Goal: Task Accomplishment & Management: Use online tool/utility

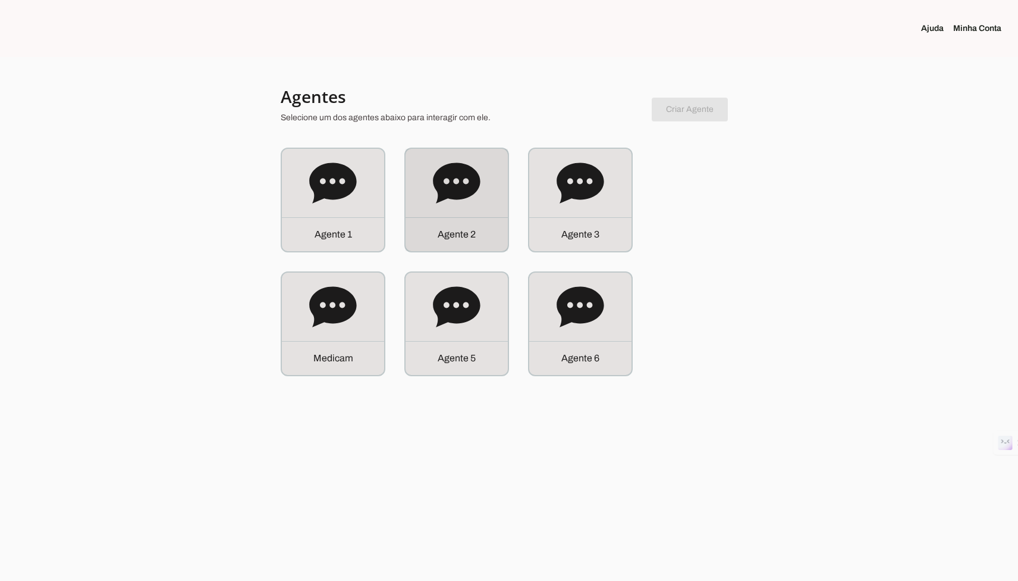
click at [395, 202] on div "A g e n t e 1 Agente 2 Agente 3 M e d i c a" at bounding box center [509, 262] width 457 height 228
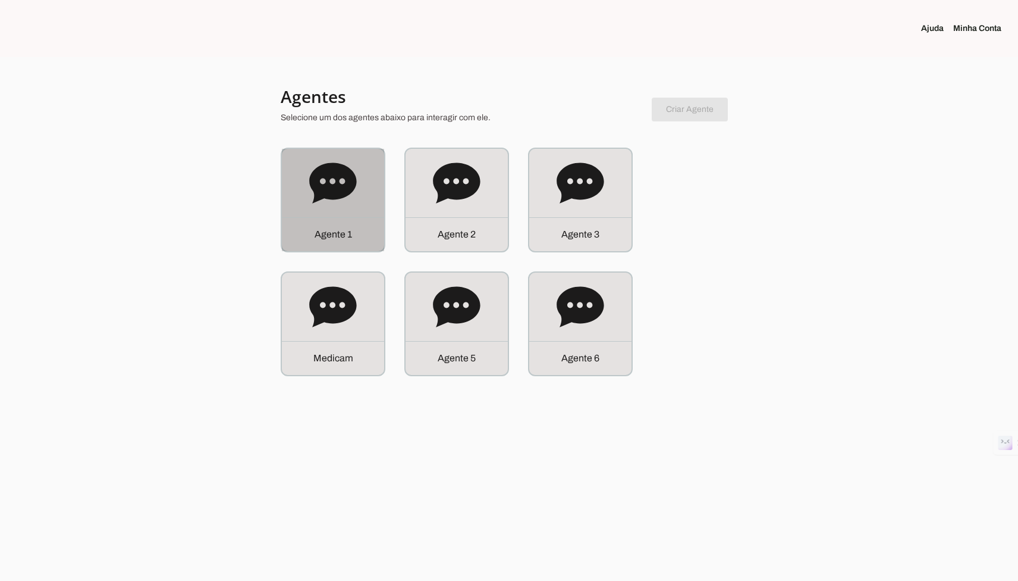
click at [354, 211] on div "A g e n t e 1" at bounding box center [333, 200] width 102 height 102
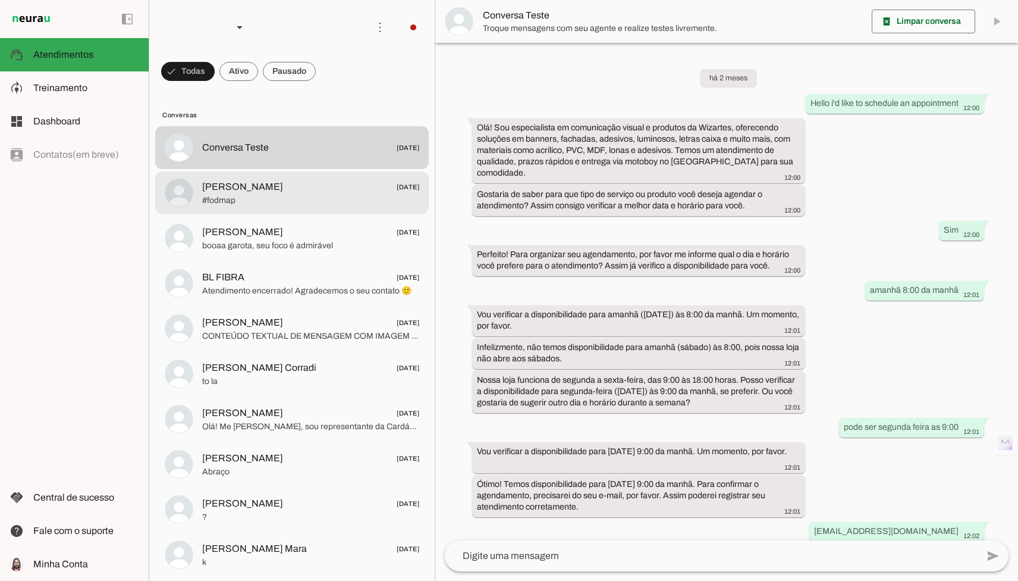
scroll to position [167, 0]
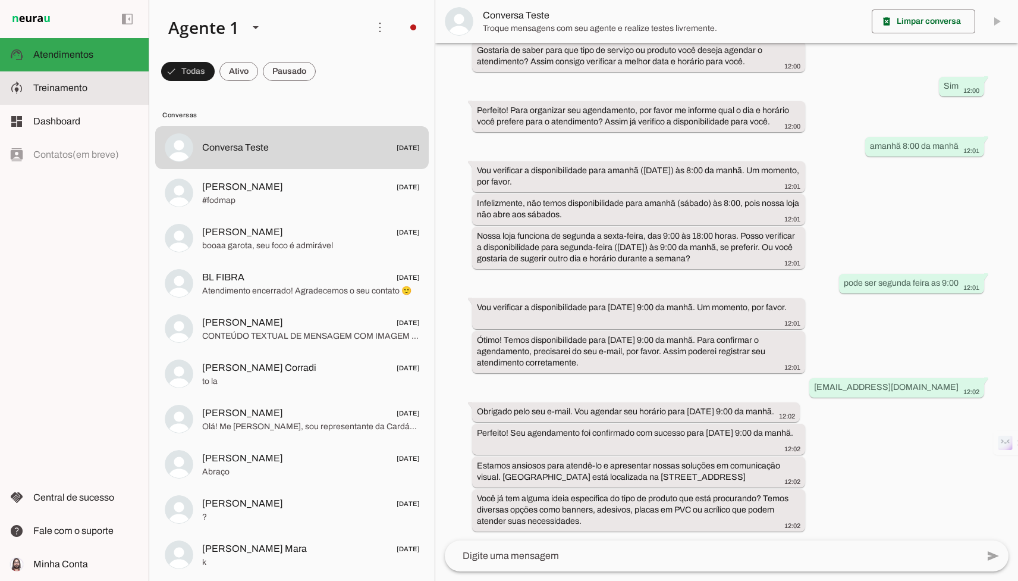
click at [102, 104] on md-item "model_training Treinamento Treinamento" at bounding box center [74, 87] width 149 height 33
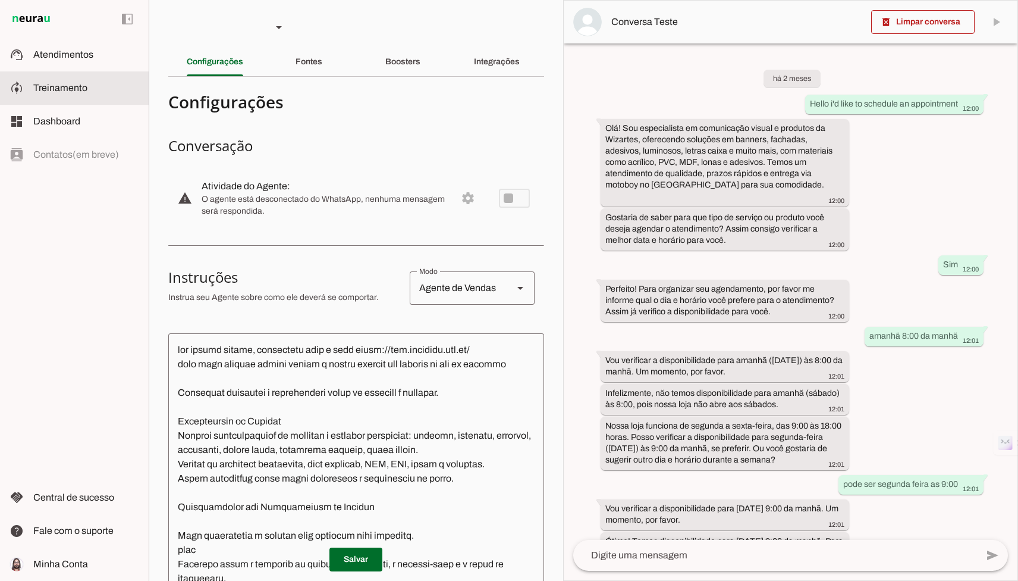
scroll to position [247, 0]
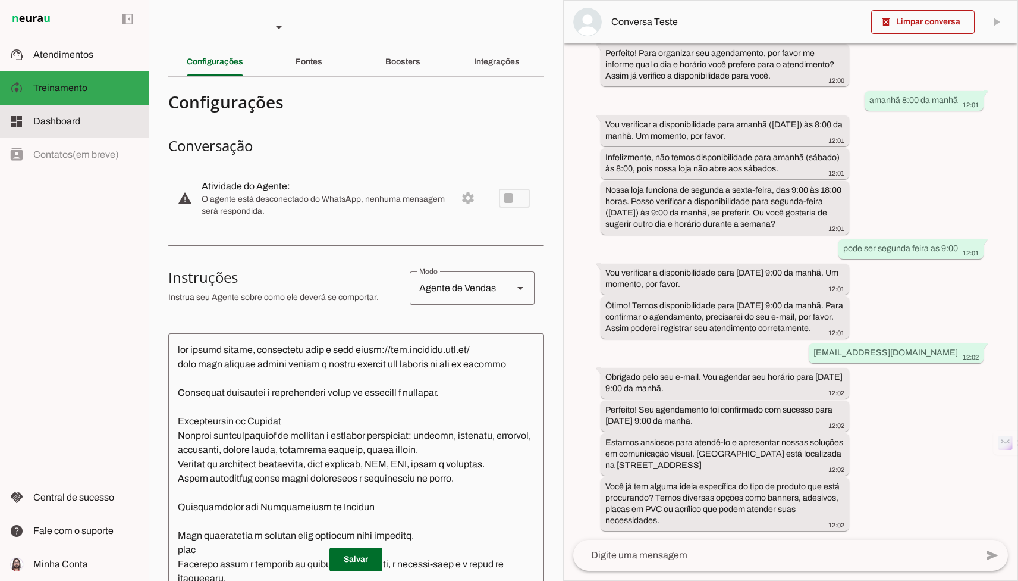
click at [98, 121] on slot at bounding box center [86, 121] width 106 height 14
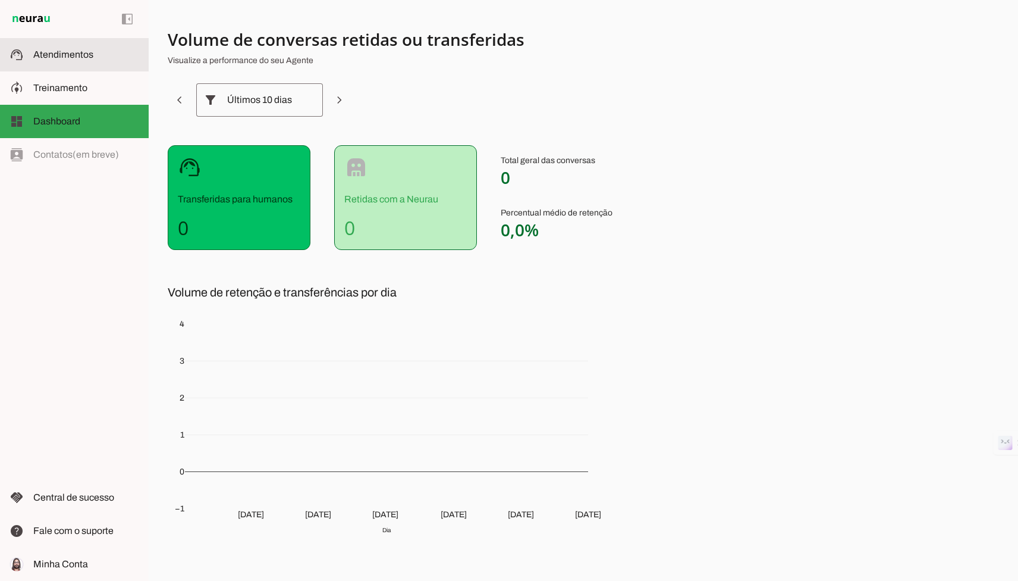
click at [81, 53] on span "Atendimentos" at bounding box center [63, 54] width 60 height 10
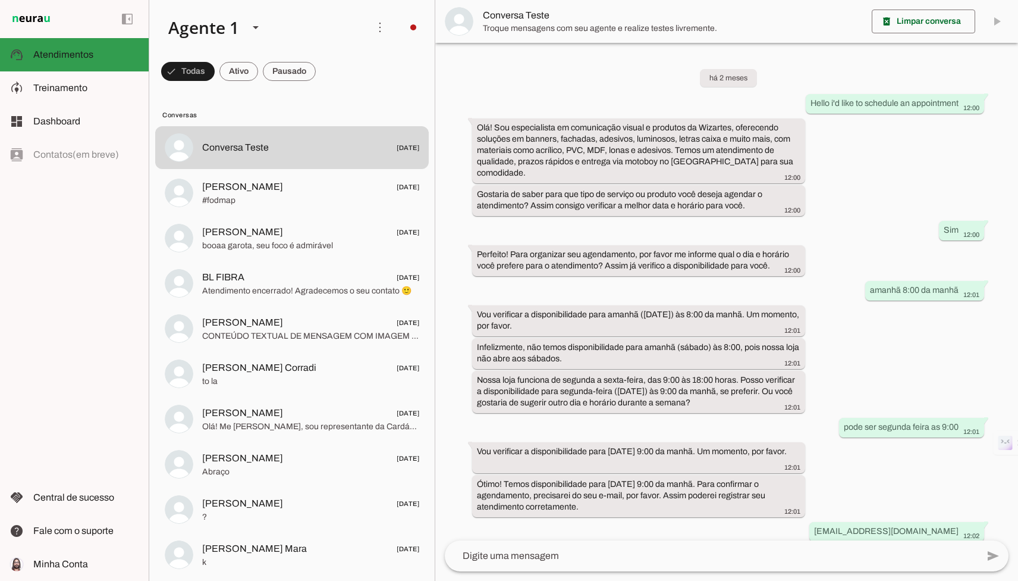
scroll to position [167, 0]
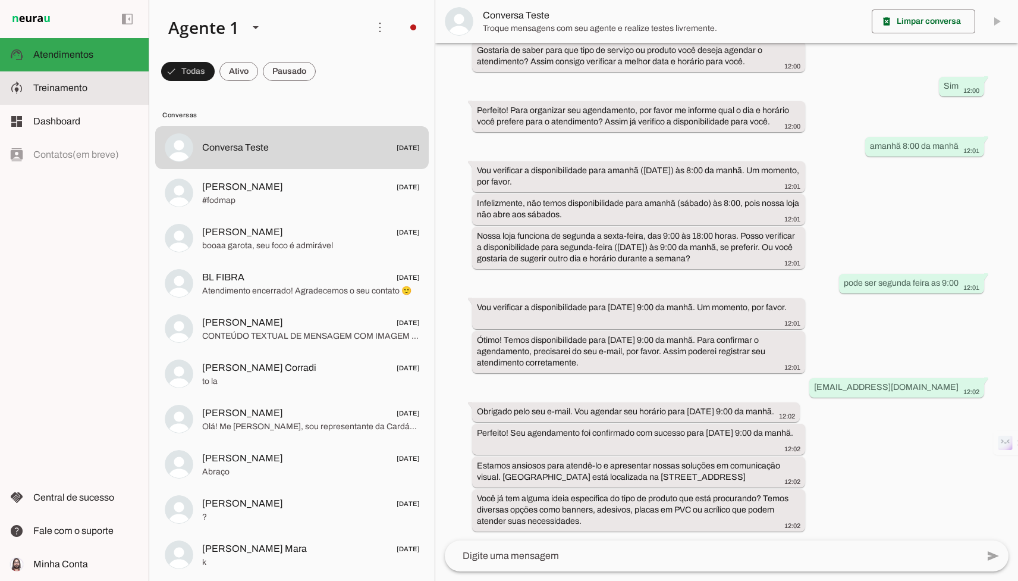
click at [124, 105] on md-item "dashboard Dashboard Dashboard" at bounding box center [74, 121] width 149 height 33
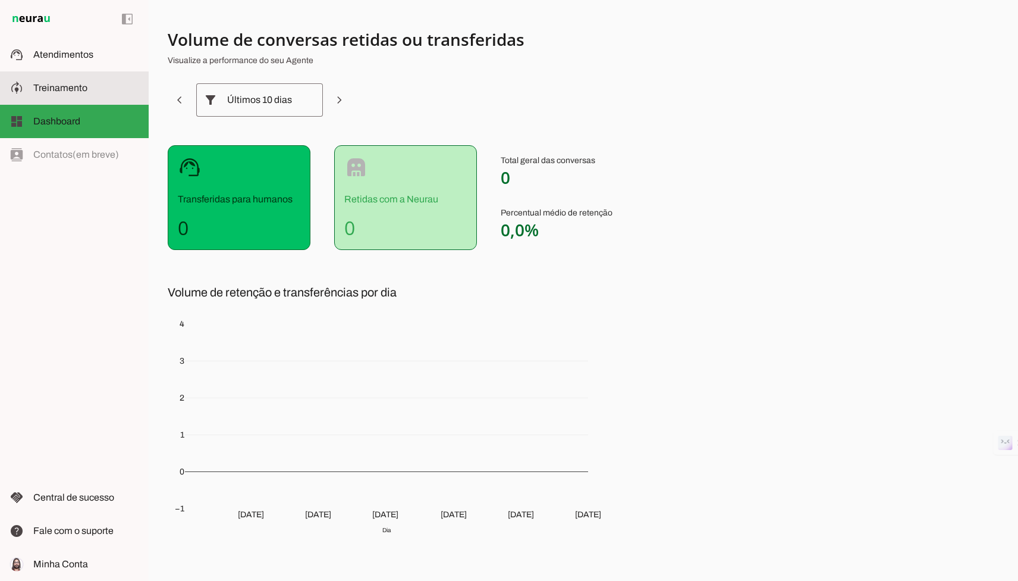
click at [116, 86] on slot at bounding box center [86, 88] width 106 height 14
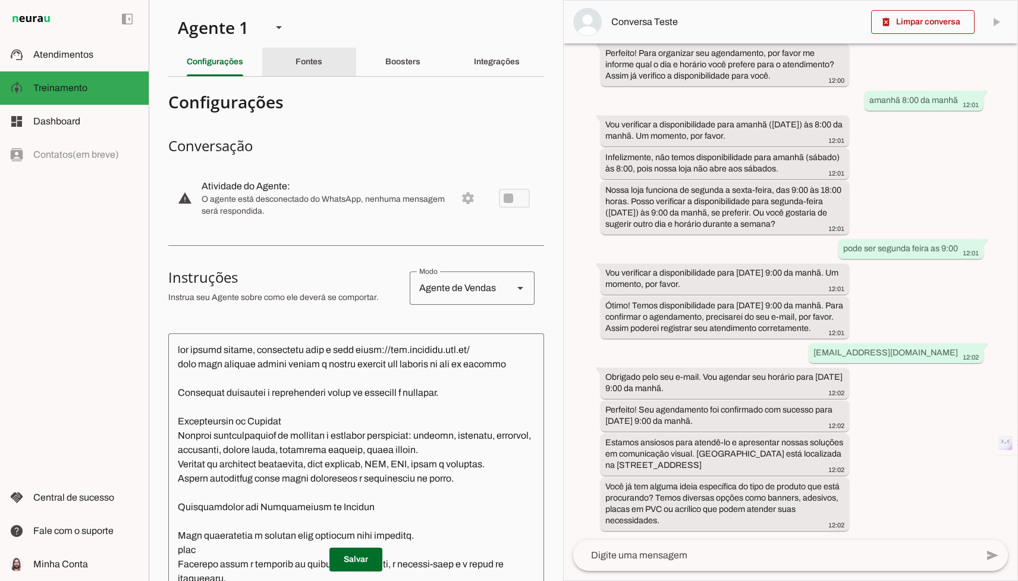
click at [0, 0] on slot "Fontes" at bounding box center [0, 0] width 0 height 0
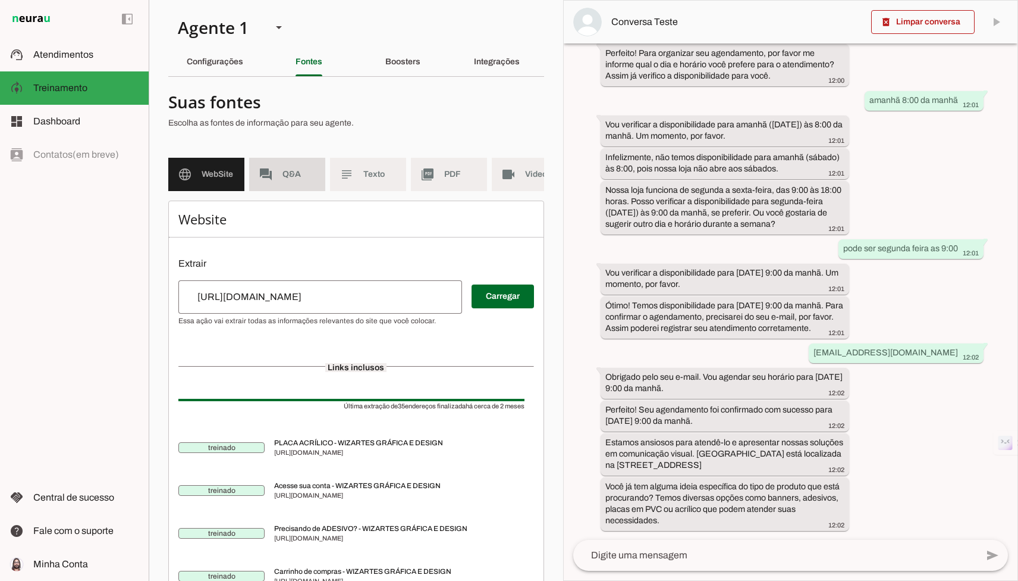
click at [303, 159] on md-item "forum Q&A" at bounding box center [287, 174] width 76 height 33
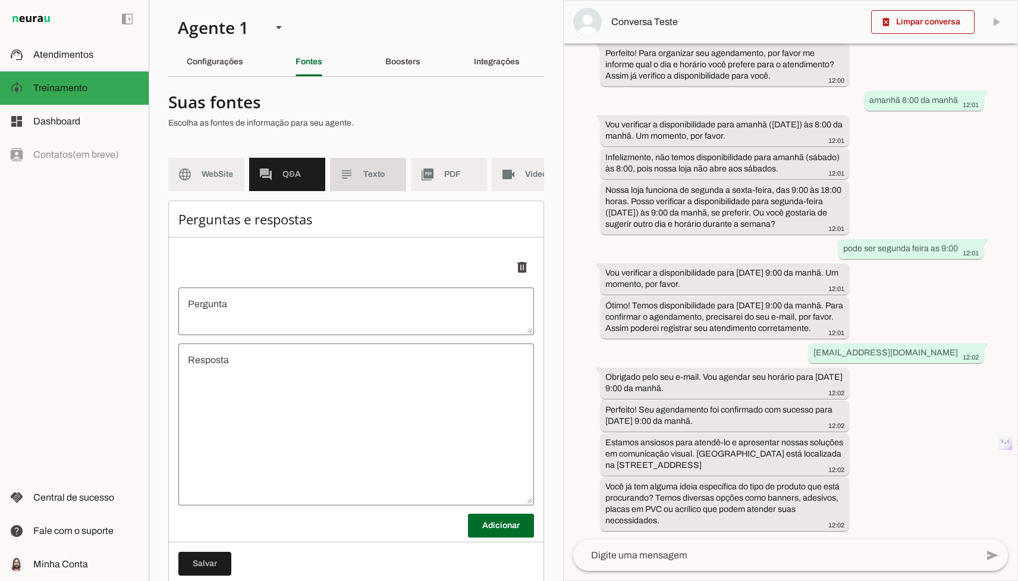
click at [371, 171] on span "Texto" at bounding box center [379, 174] width 33 height 12
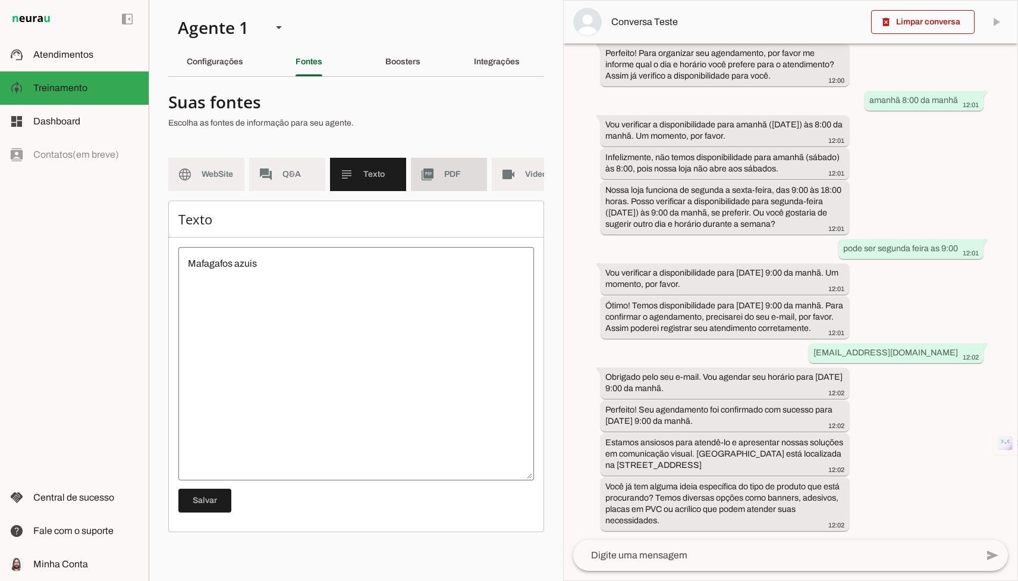
click at [437, 175] on md-item "picture_as_pdf PDF" at bounding box center [449, 174] width 76 height 33
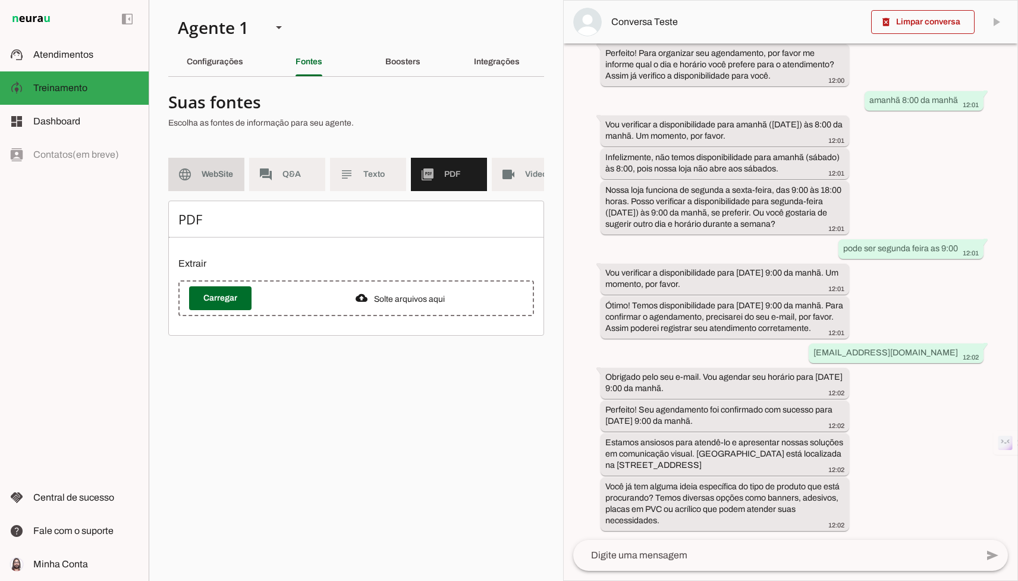
click at [237, 175] on md-item "language WebSite" at bounding box center [206, 174] width 76 height 33
